Goal: Information Seeking & Learning: Learn about a topic

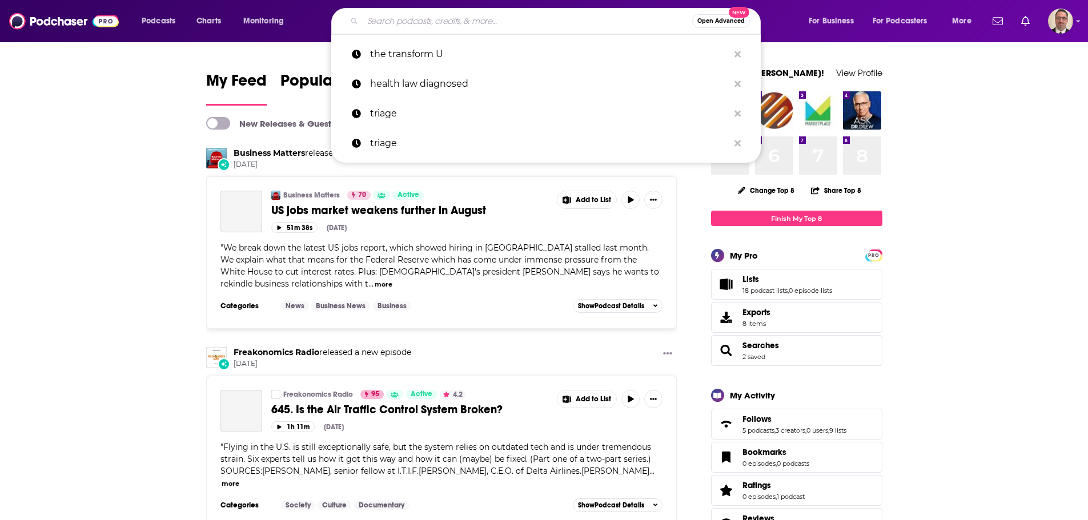
click at [405, 27] on input "Search podcasts, credits, & more..." at bounding box center [527, 21] width 329 height 18
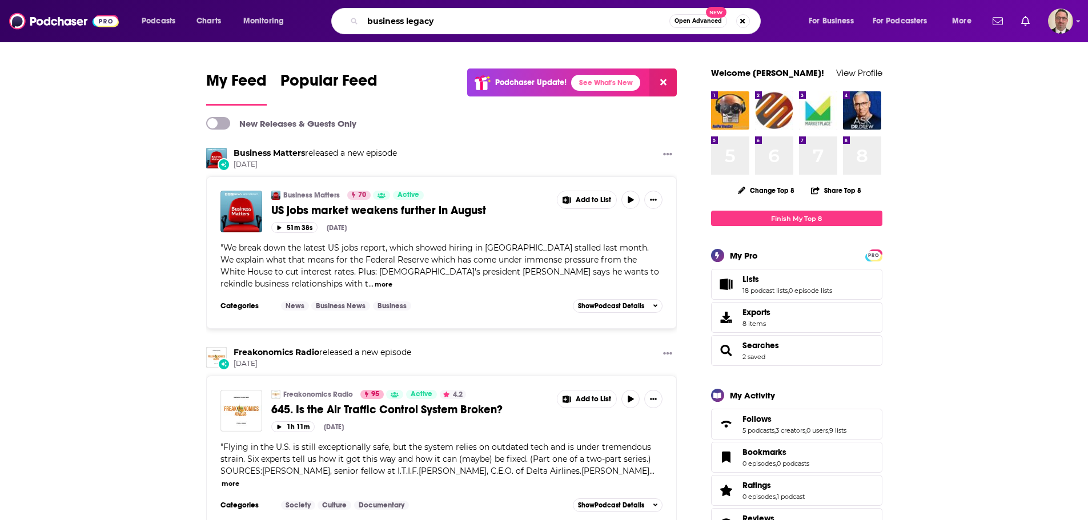
type input "business legacy"
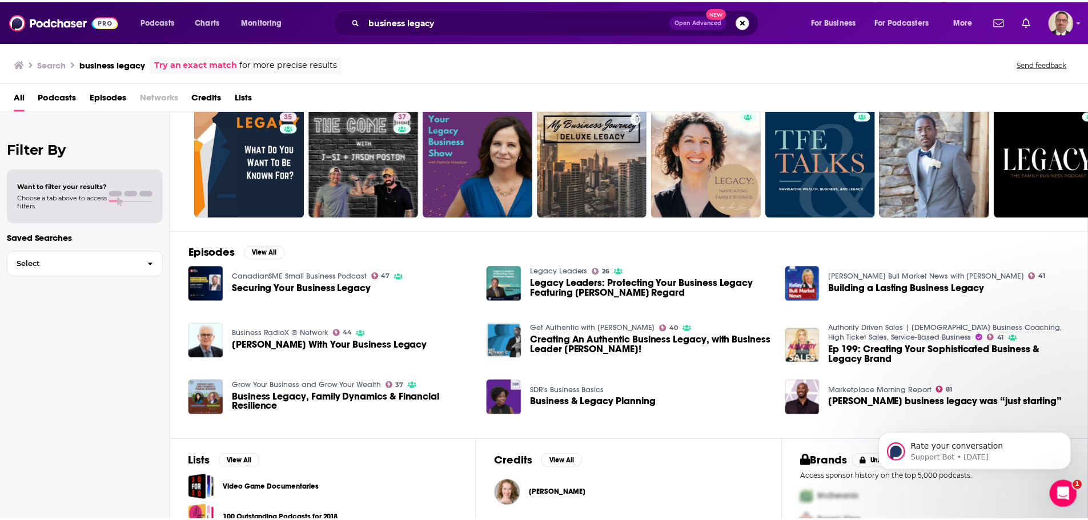
scroll to position [57, 0]
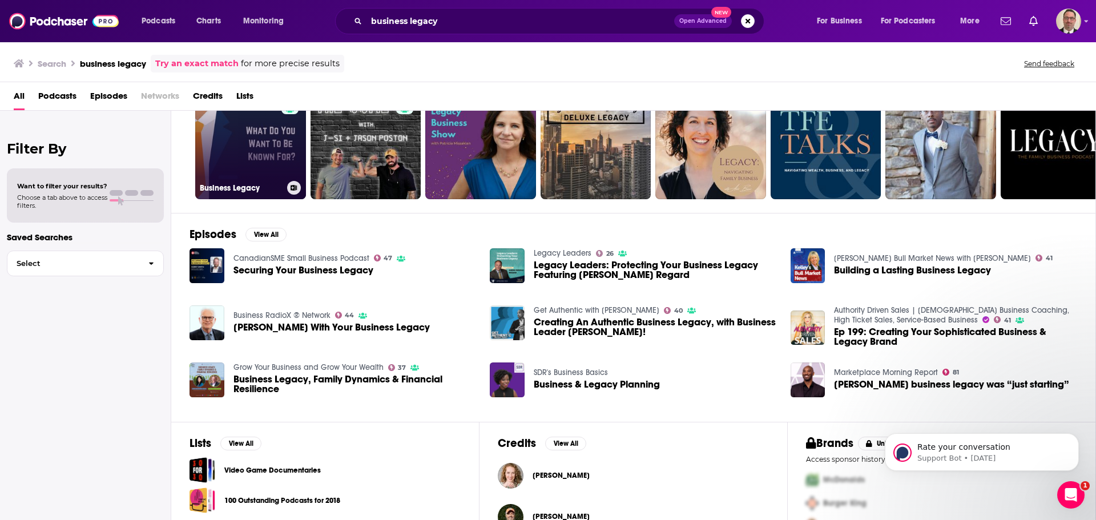
click at [250, 152] on link "35 Business Legacy" at bounding box center [250, 143] width 111 height 111
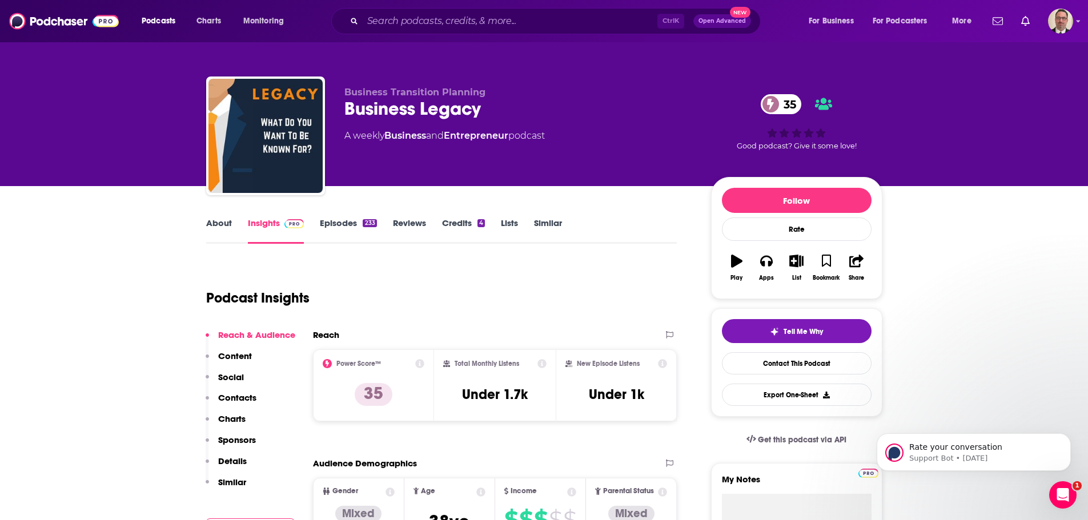
click at [353, 227] on link "Episodes 233" at bounding box center [348, 231] width 57 height 26
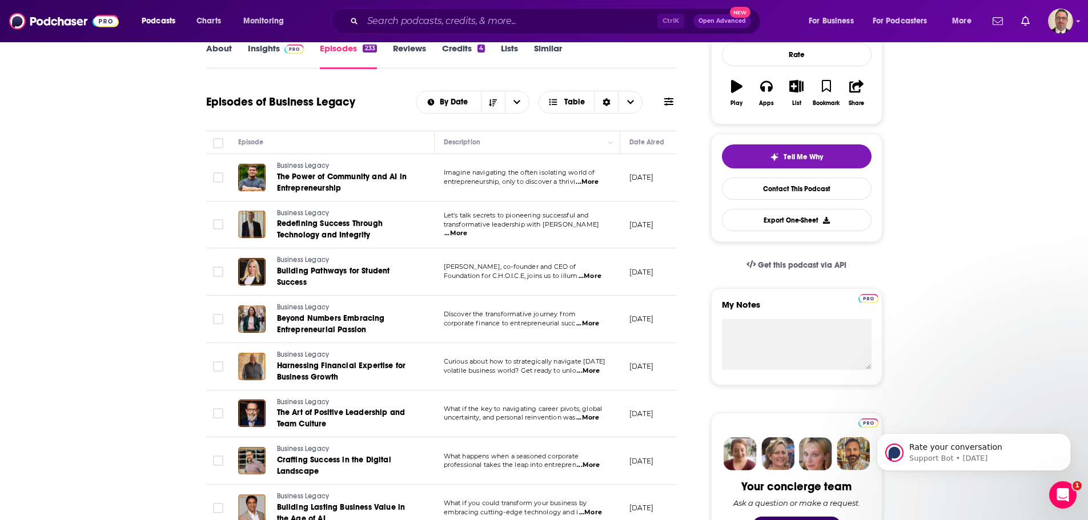
scroll to position [171, 0]
